Goal: Check status: Check status

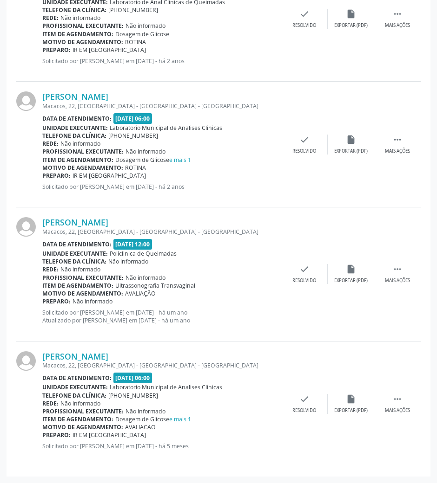
scroll to position [322, 0]
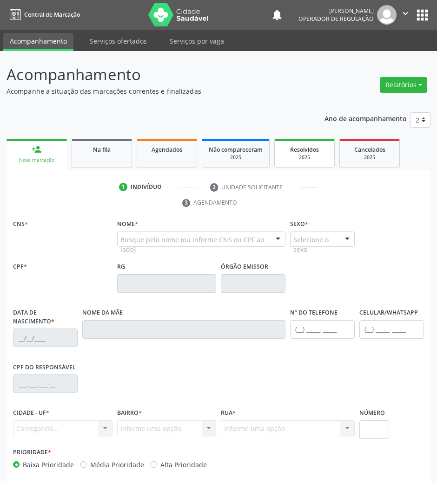
click at [309, 151] on span "Resolvidos" at bounding box center [304, 150] width 29 height 8
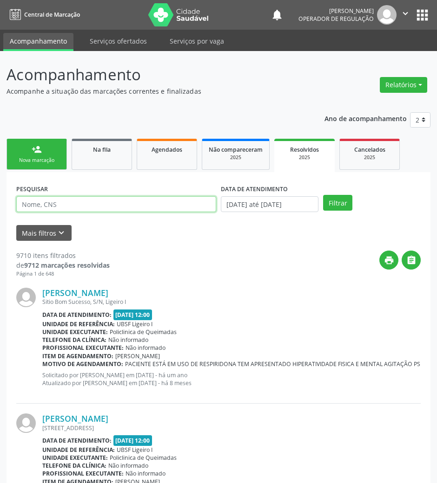
click at [133, 199] on input "text" at bounding box center [116, 204] width 200 height 16
paste input "706006877936047"
type input "706006877936047"
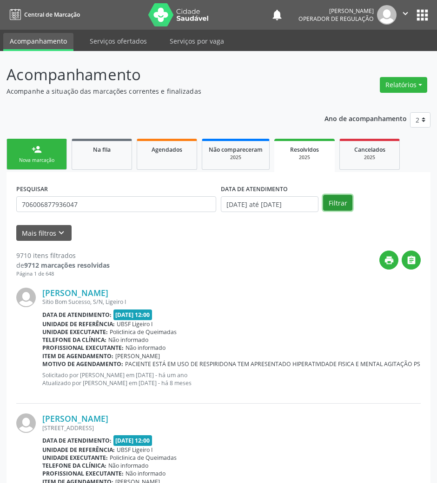
click at [350, 197] on button "Filtrar" at bounding box center [337, 203] width 29 height 16
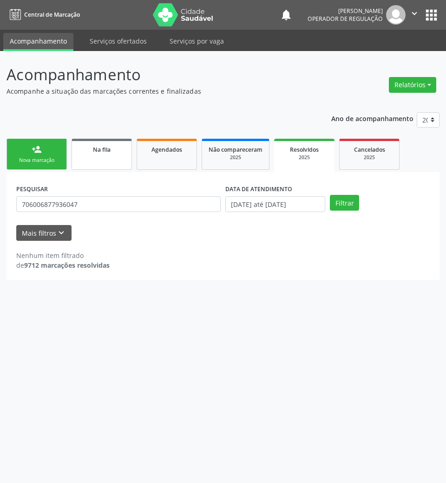
click at [84, 160] on link "Na fila" at bounding box center [102, 154] width 60 height 31
